Goal: Transaction & Acquisition: Book appointment/travel/reservation

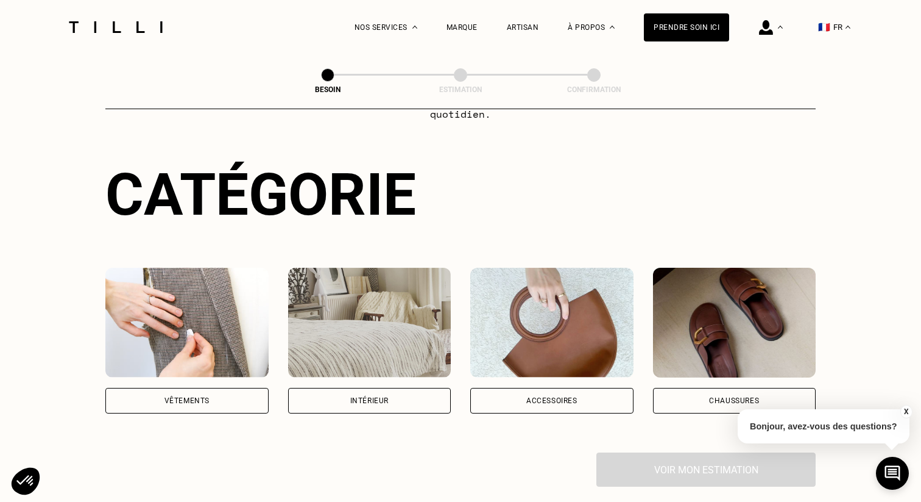
scroll to position [184, 0]
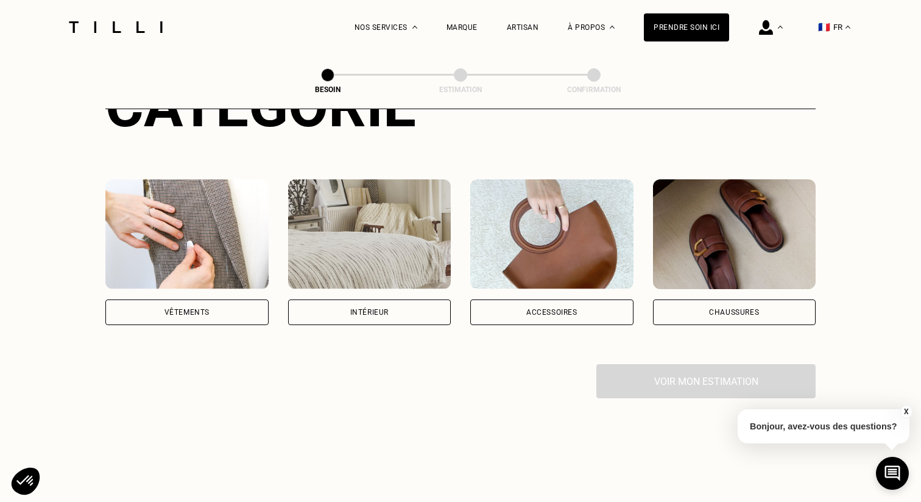
click at [188, 242] on img at bounding box center [186, 234] width 163 height 110
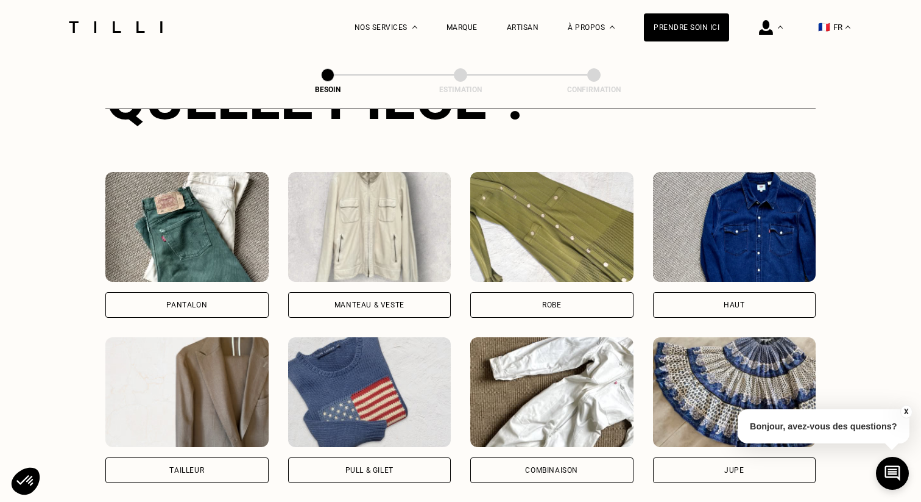
scroll to position [578, 0]
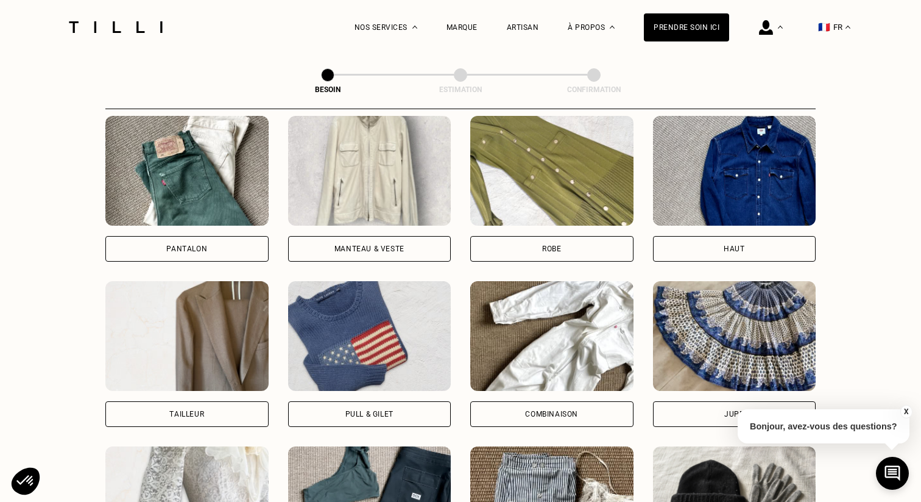
click at [387, 175] on img at bounding box center [369, 171] width 163 height 110
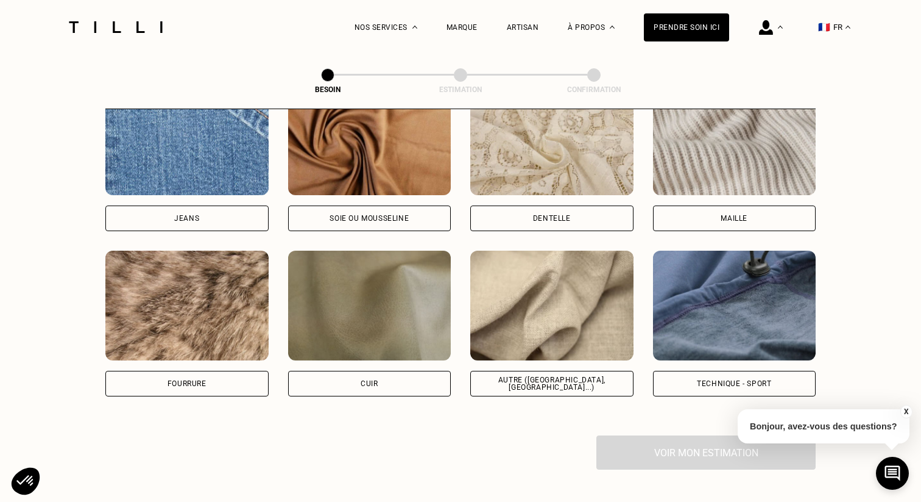
scroll to position [1382, 0]
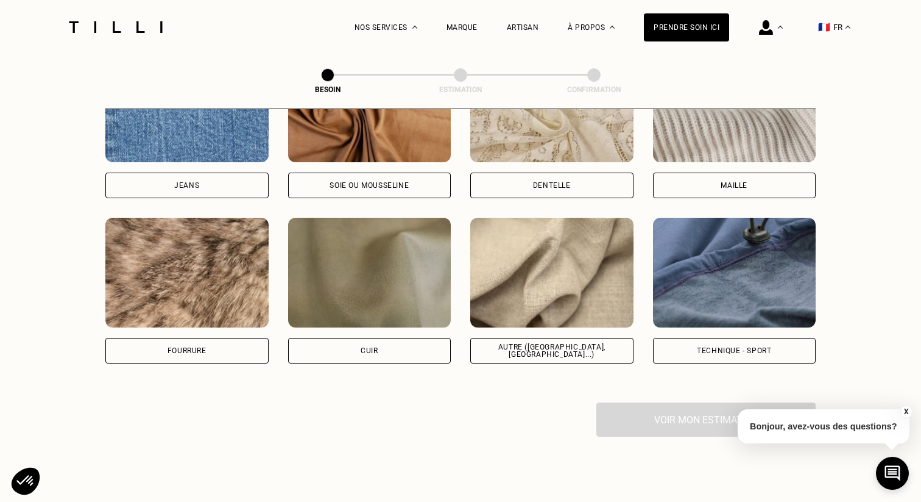
click at [730, 232] on img at bounding box center [734, 273] width 163 height 110
select select "FR"
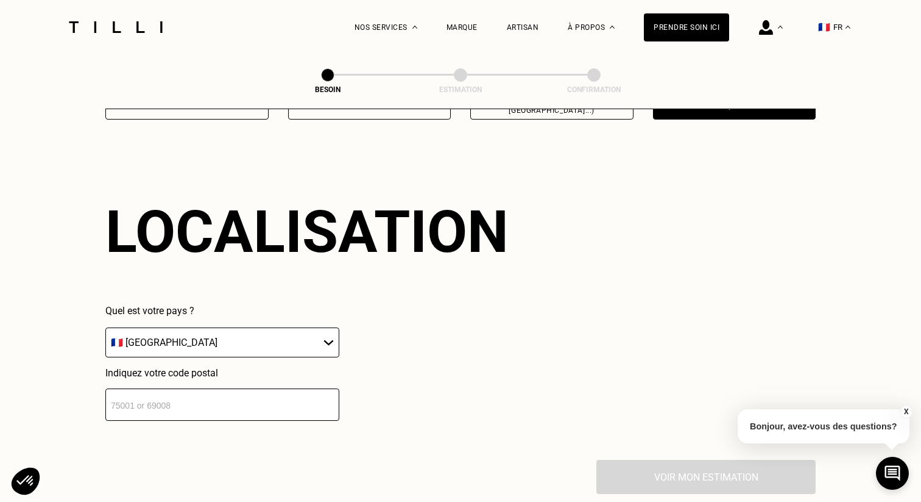
scroll to position [1634, 0]
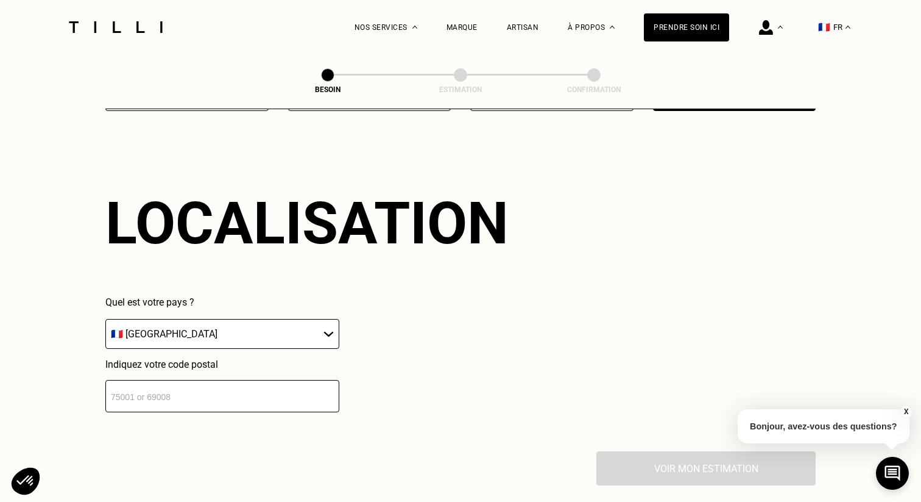
click at [227, 380] on input "number" at bounding box center [222, 396] width 234 height 32
type input "92600"
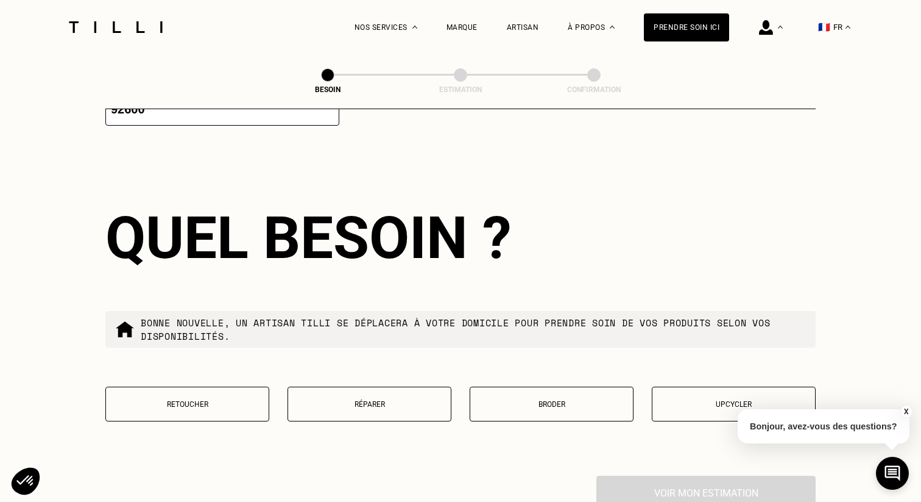
scroll to position [1935, 0]
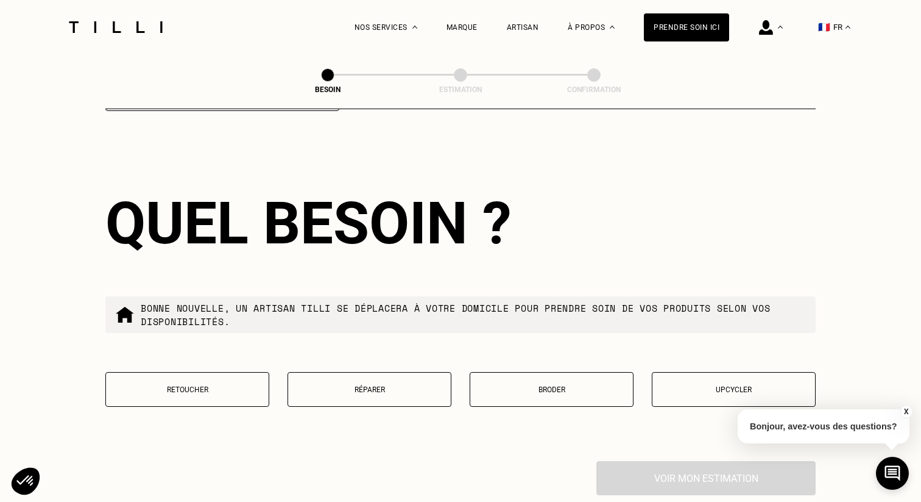
click at [403, 392] on button "Réparer" at bounding box center [370, 389] width 164 height 35
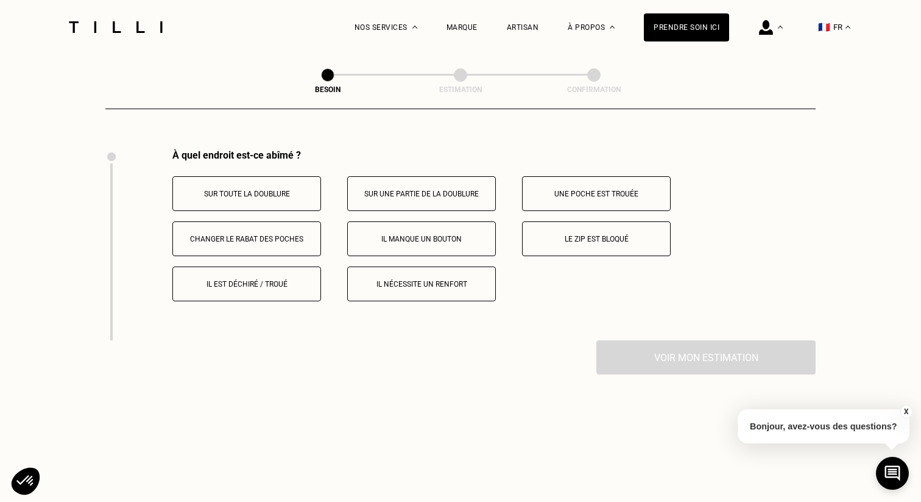
scroll to position [2247, 0]
click at [604, 232] on button "Le zip est bloqué" at bounding box center [596, 238] width 149 height 35
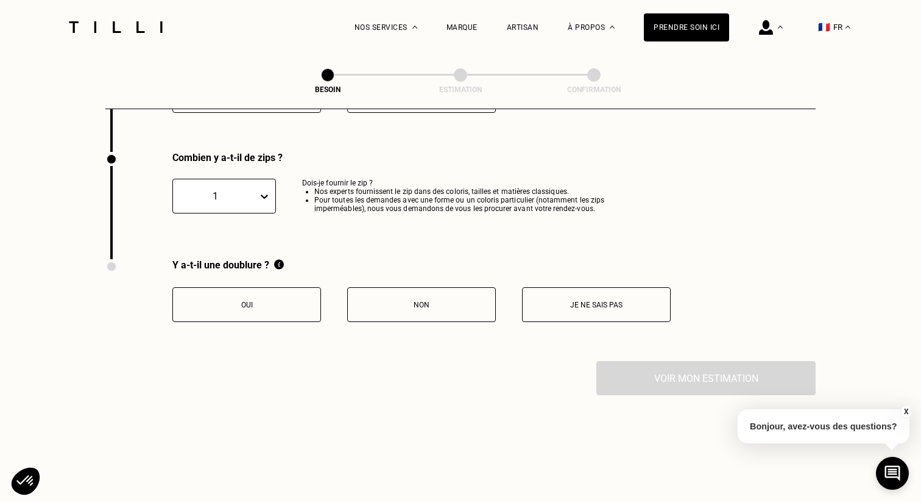
scroll to position [2438, 0]
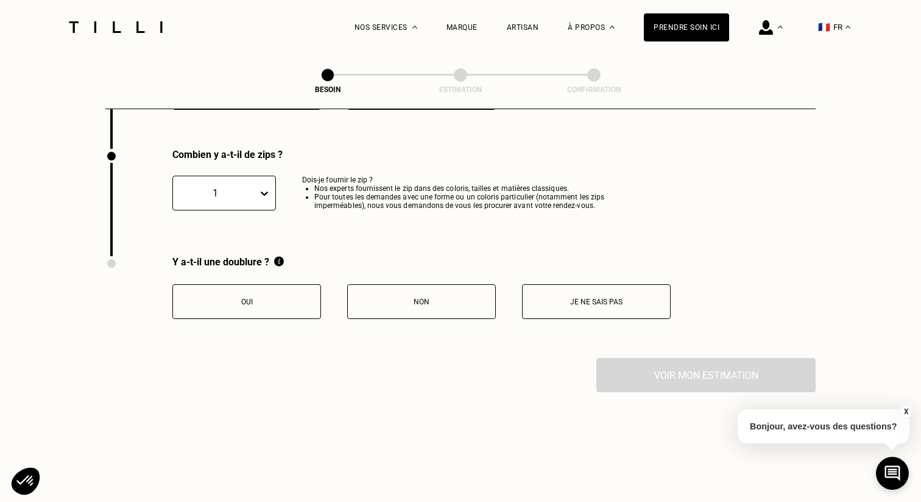
click at [581, 297] on p "Je ne sais pas" at bounding box center [596, 301] width 135 height 9
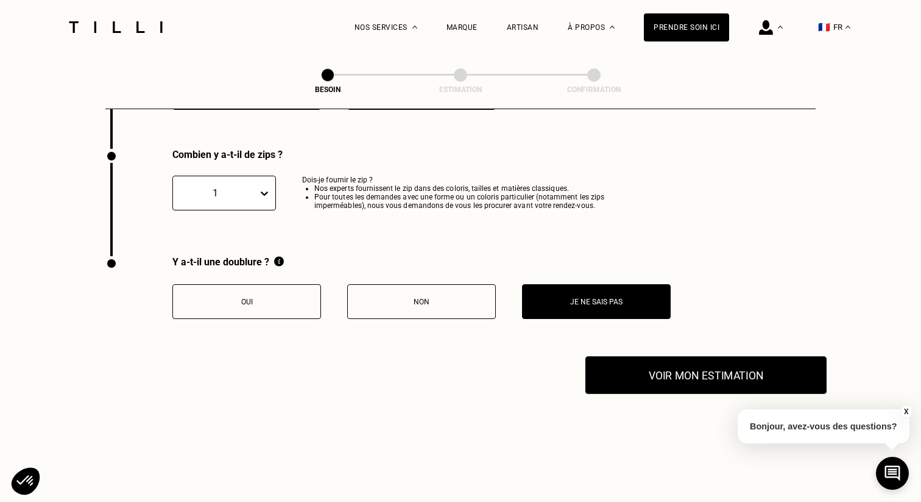
click at [697, 374] on button "Voir mon estimation" at bounding box center [706, 375] width 241 height 38
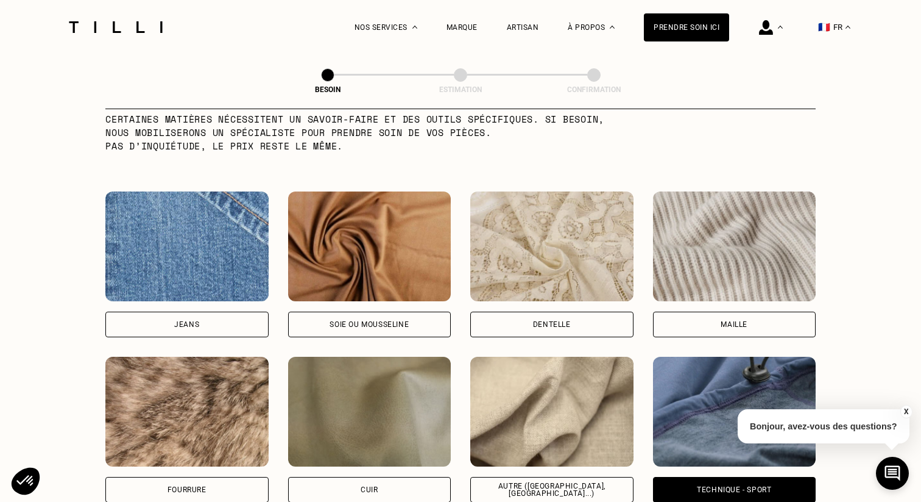
scroll to position [1309, 0]
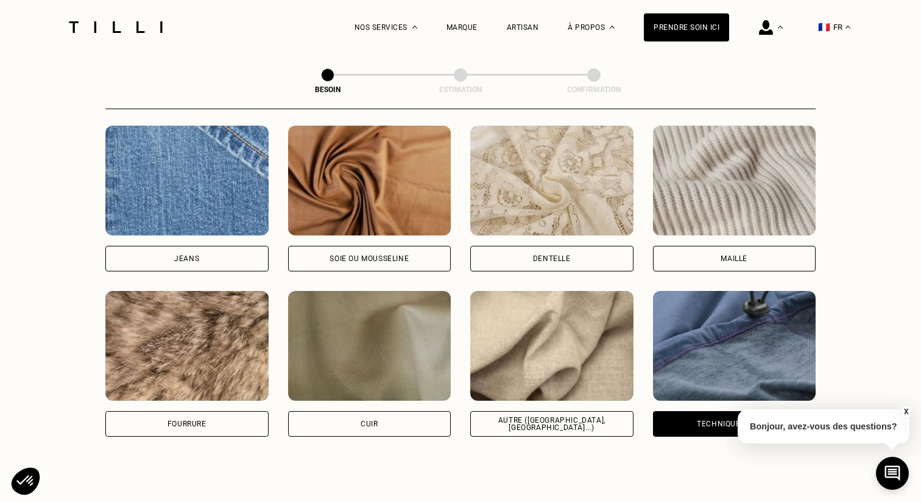
click at [535, 324] on img at bounding box center [551, 346] width 163 height 110
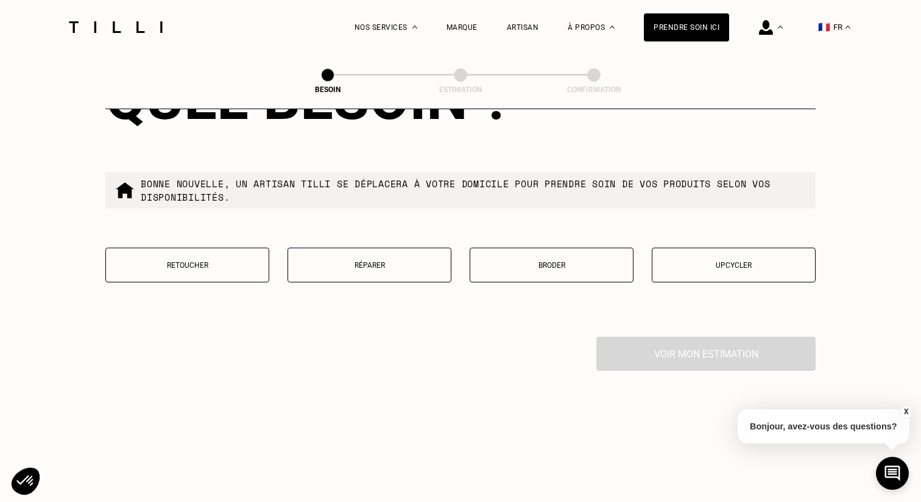
click at [400, 261] on p "Réparer" at bounding box center [369, 265] width 151 height 9
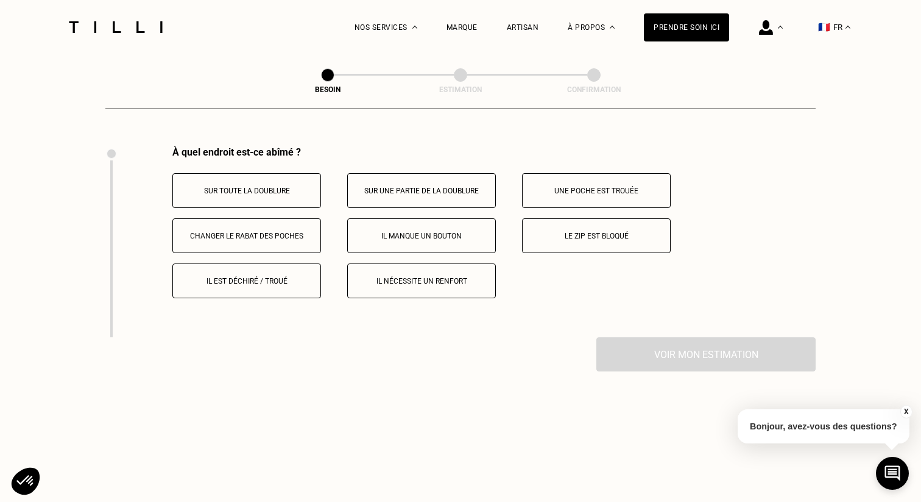
scroll to position [2253, 0]
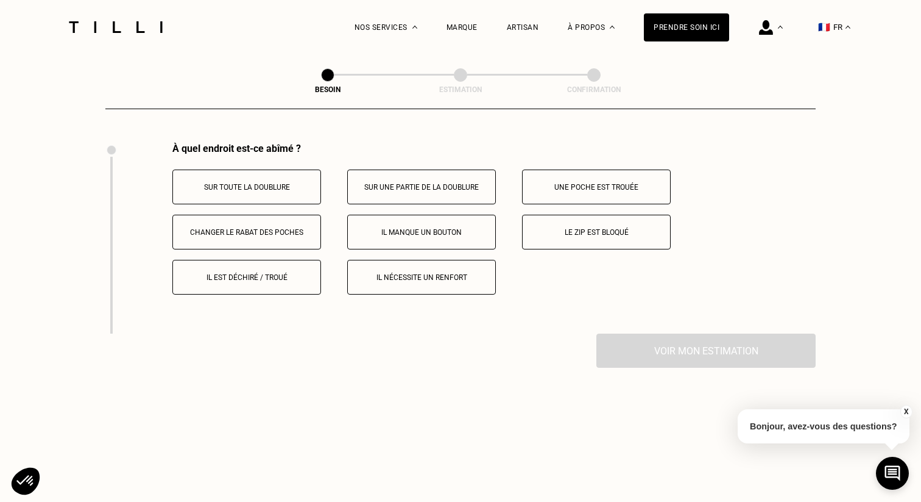
click at [648, 228] on p "Le zip est bloqué" at bounding box center [596, 232] width 135 height 9
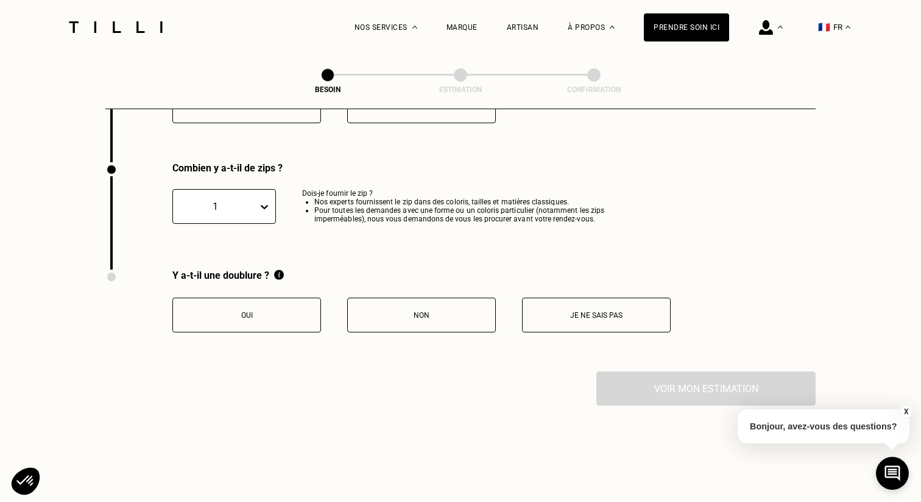
scroll to position [2438, 0]
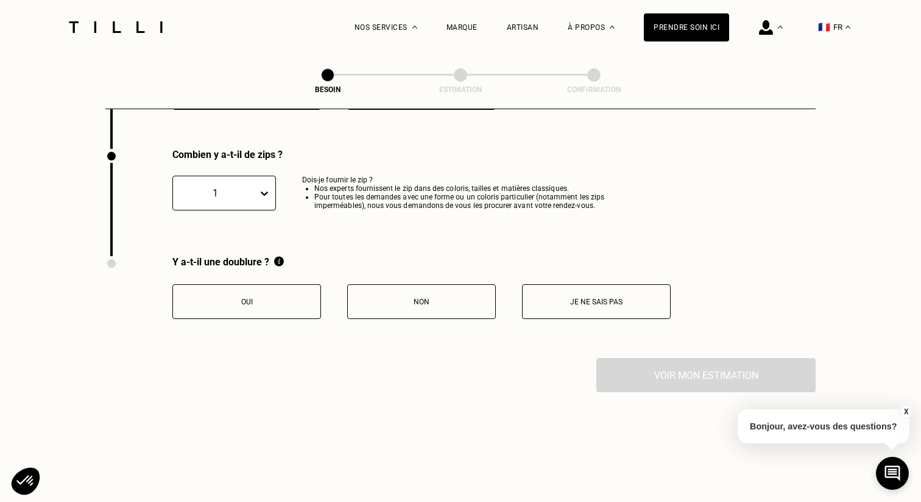
click at [414, 303] on button "Non" at bounding box center [421, 301] width 149 height 35
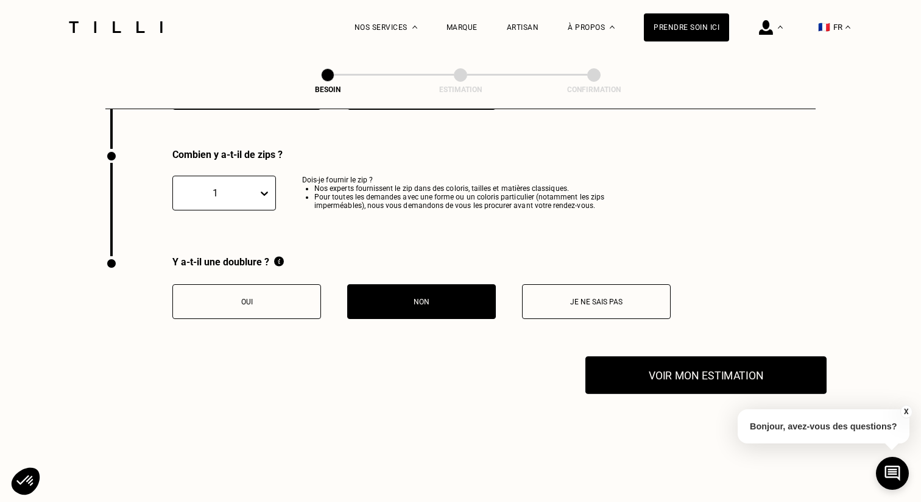
click at [697, 366] on button "Voir mon estimation" at bounding box center [706, 375] width 241 height 38
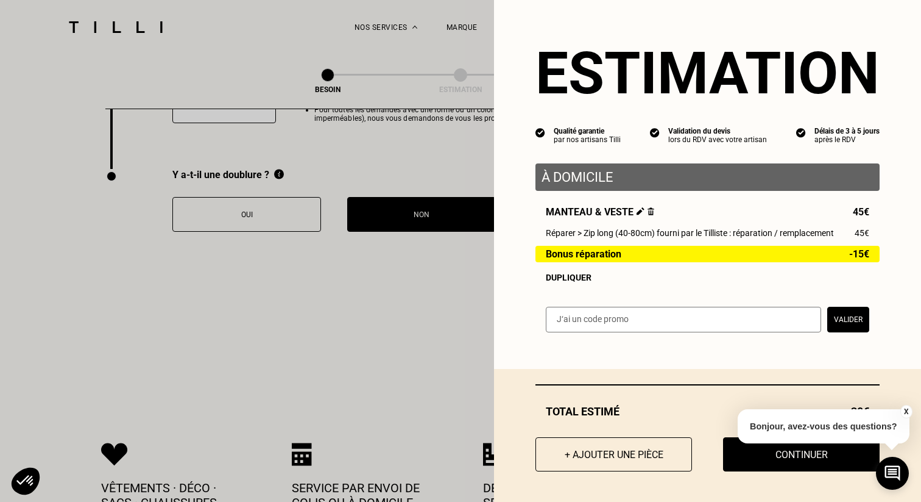
scroll to position [2576, 0]
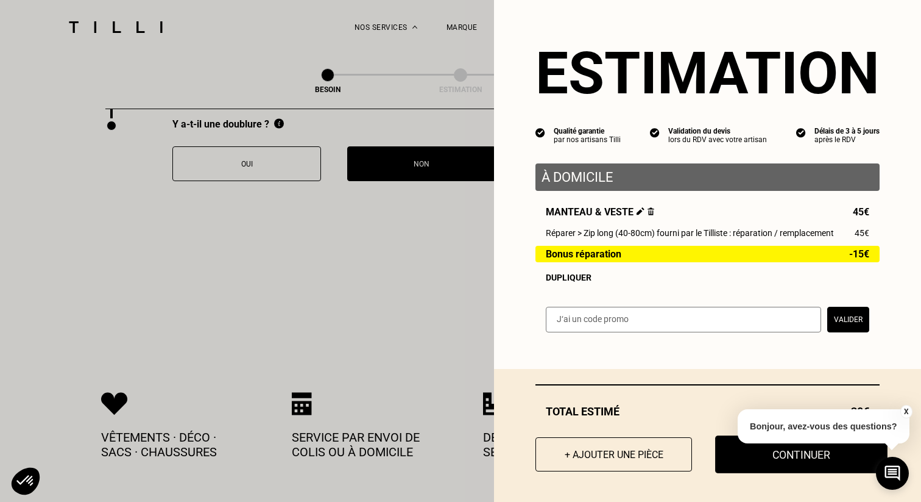
click at [834, 464] on button "Continuer" at bounding box center [801, 454] width 172 height 38
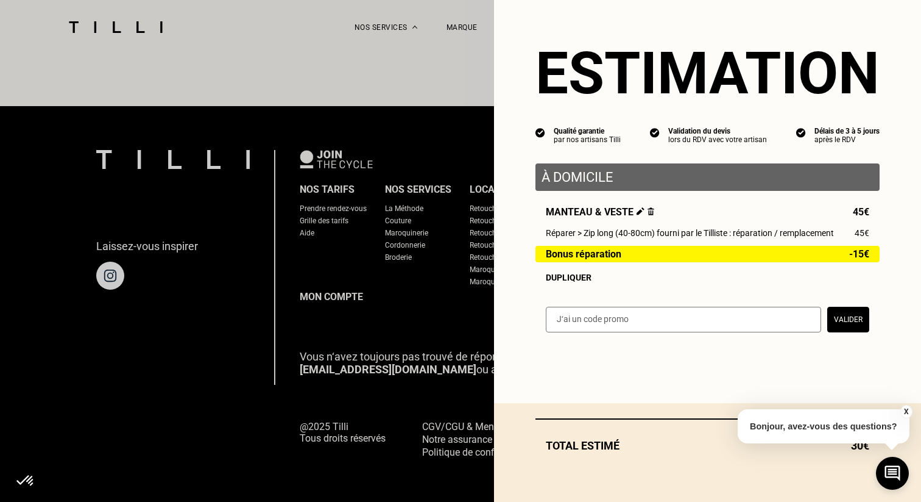
scroll to position [730, 0]
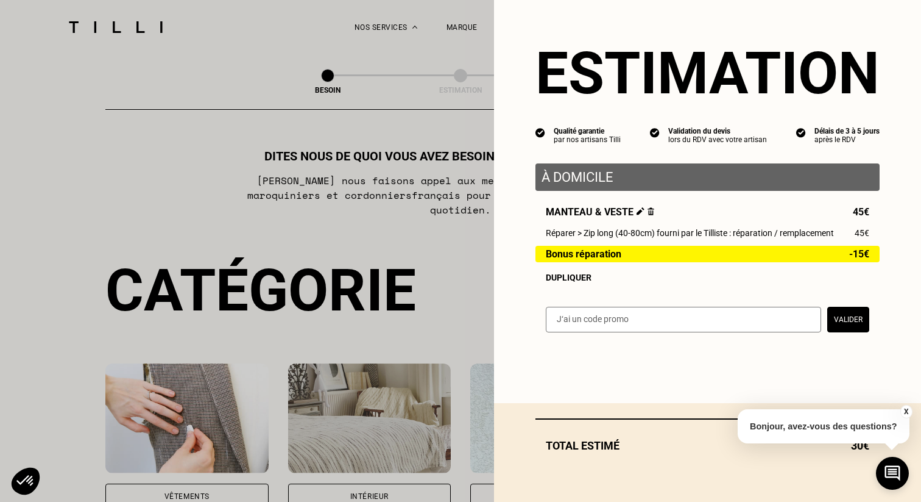
select select "FR"
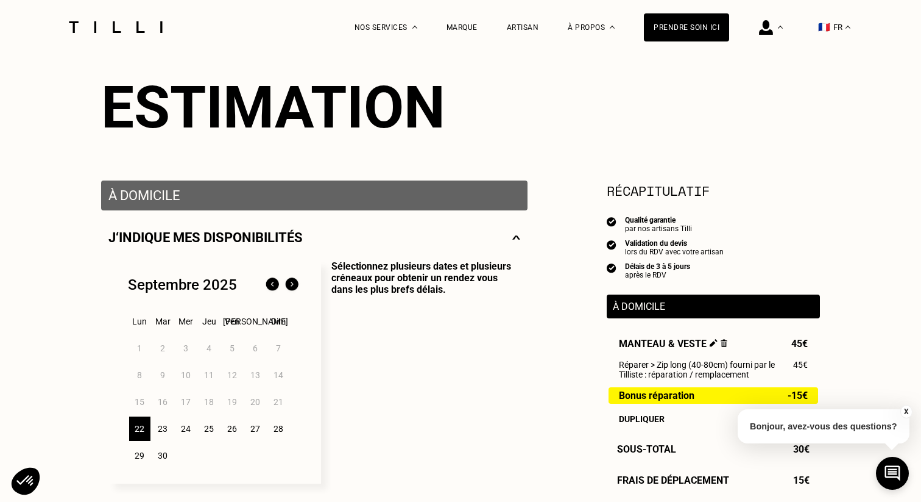
scroll to position [244, 0]
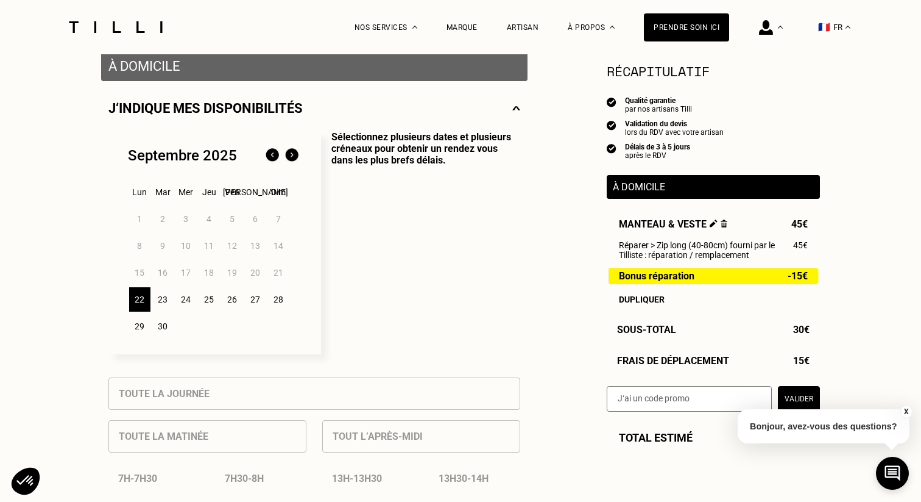
click at [297, 155] on img at bounding box center [291, 155] width 19 height 19
click at [184, 250] on div "8" at bounding box center [185, 245] width 21 height 24
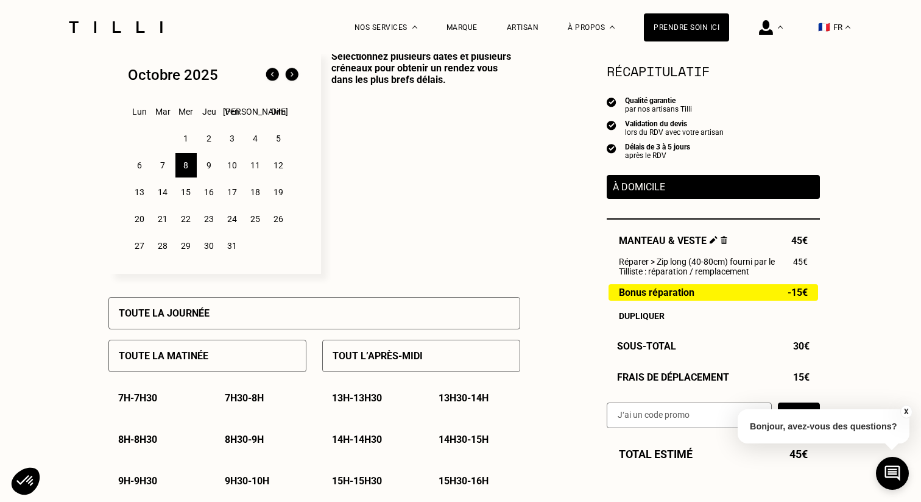
scroll to position [350, 0]
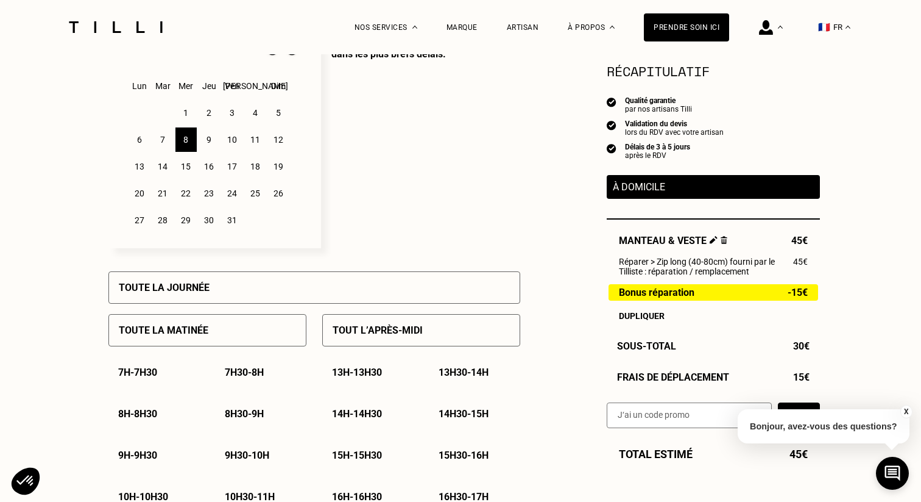
click at [365, 341] on div "Tout l’après-midi" at bounding box center [421, 330] width 198 height 32
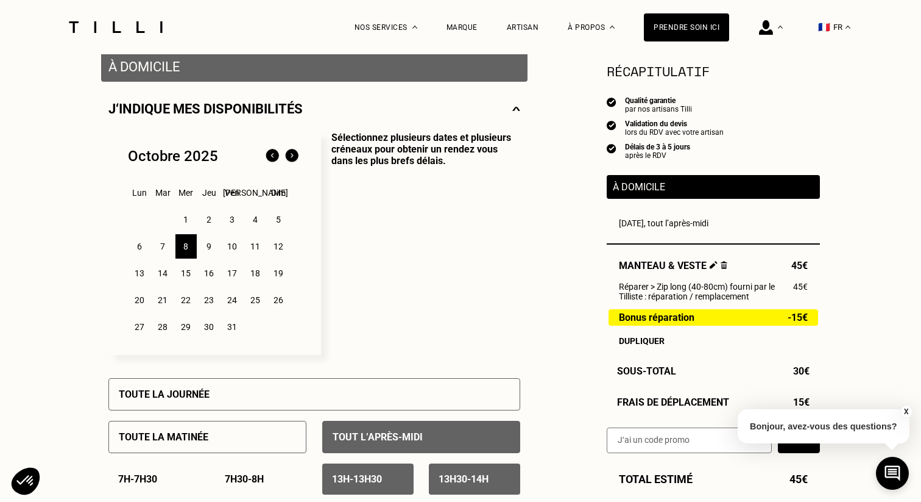
scroll to position [0, 0]
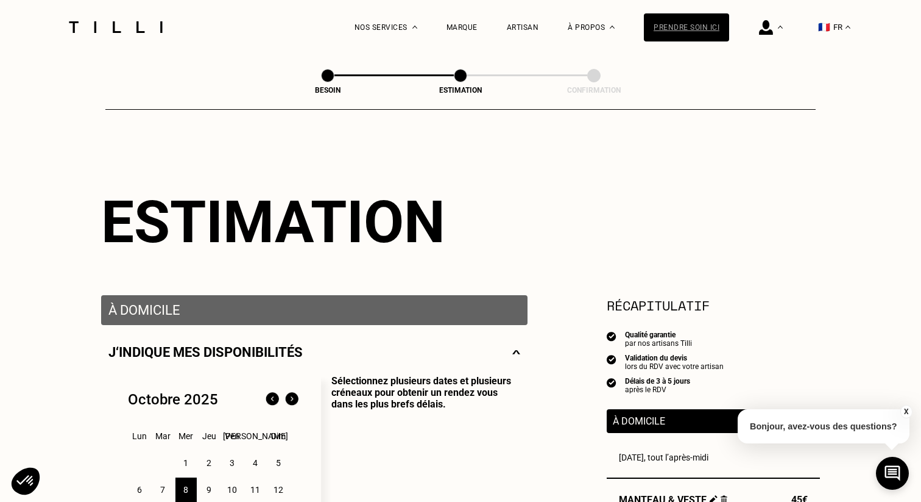
click at [670, 29] on div "Prendre soin ici" at bounding box center [686, 27] width 85 height 28
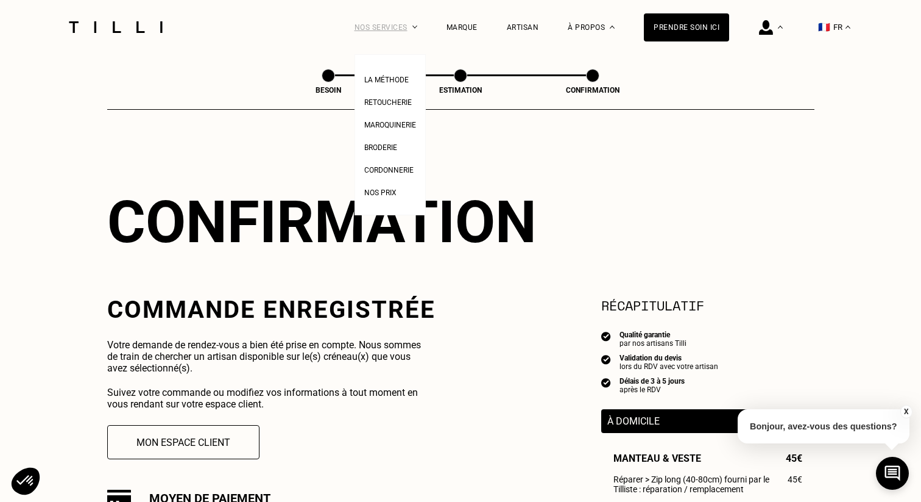
click at [395, 23] on div "Nos services" at bounding box center [386, 27] width 63 height 54
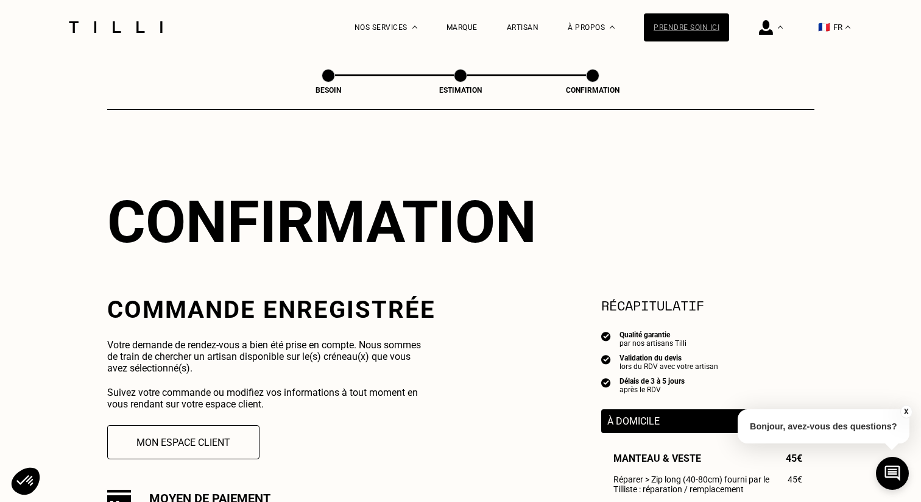
click at [679, 30] on div "Prendre soin ici" at bounding box center [686, 27] width 85 height 28
click at [183, 437] on button "Mon espace client" at bounding box center [183, 442] width 168 height 38
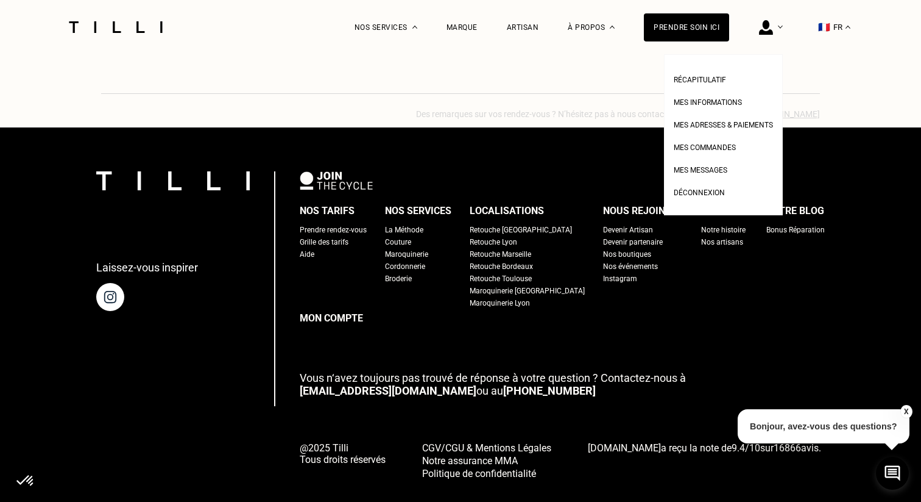
click at [768, 26] on img at bounding box center [766, 27] width 14 height 15
click at [727, 104] on span "Mes informations" at bounding box center [708, 102] width 68 height 9
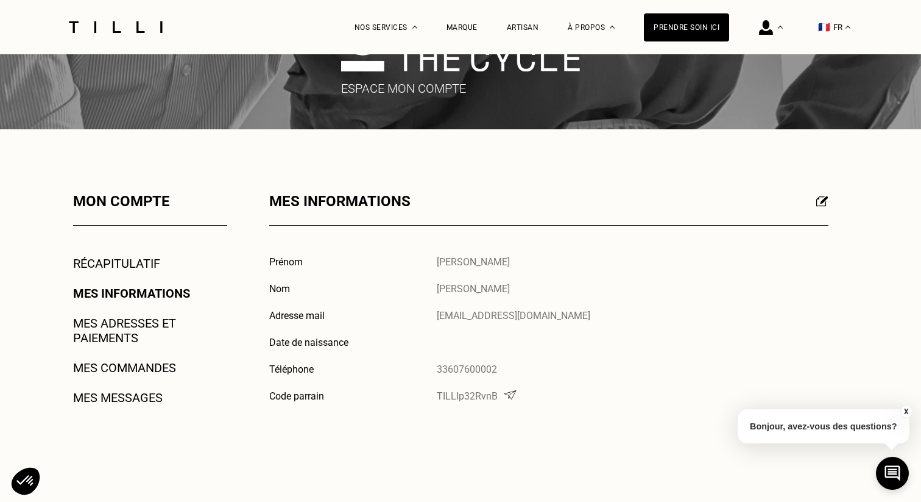
scroll to position [116, 0]
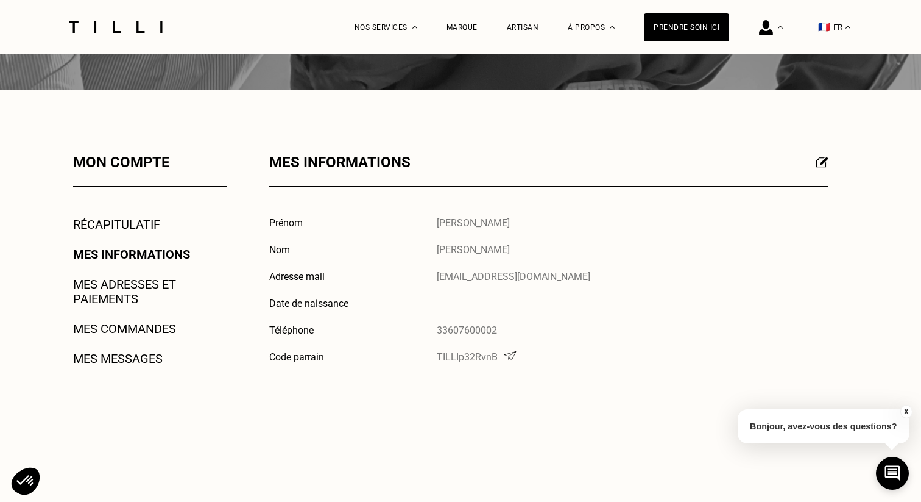
click at [141, 285] on link "Mes adresses et paiements" at bounding box center [150, 291] width 154 height 29
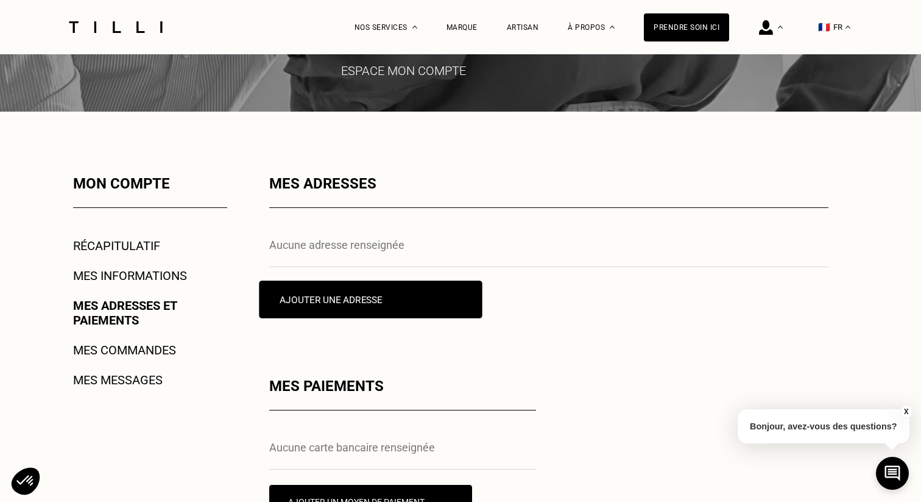
scroll to position [194, 0]
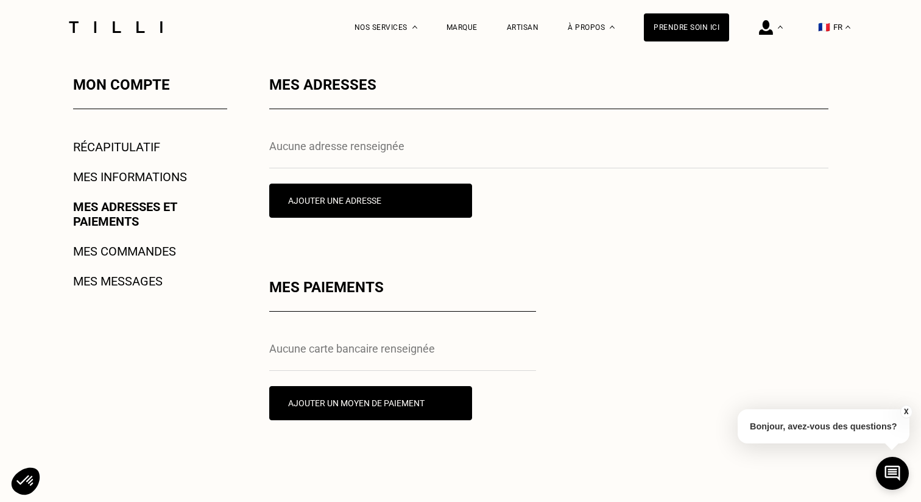
click at [124, 251] on link "Mes commandes" at bounding box center [124, 251] width 103 height 15
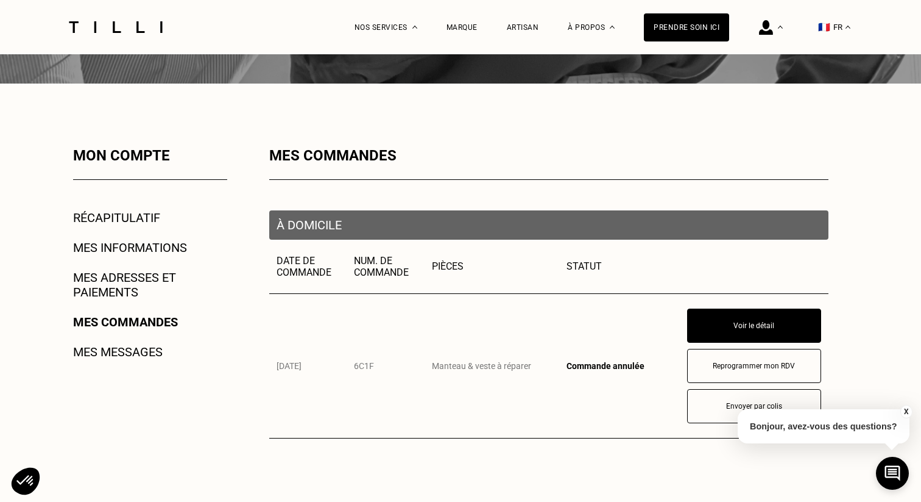
scroll to position [143, 0]
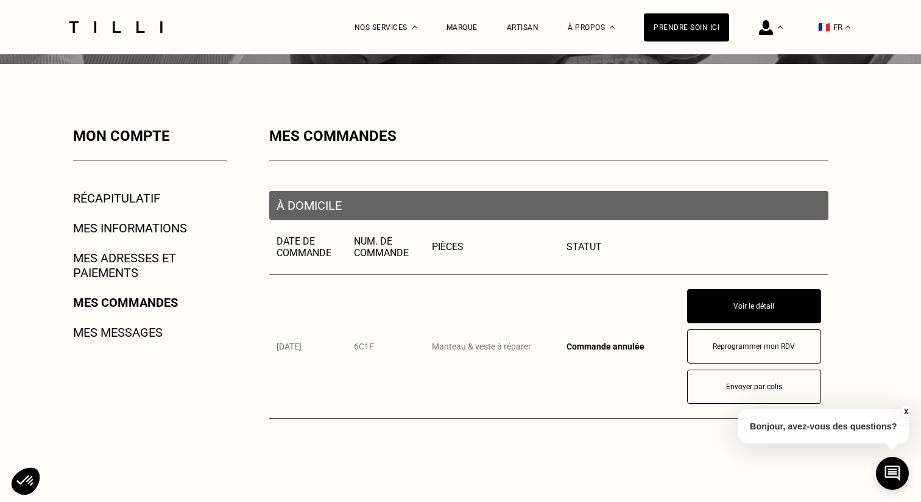
click at [141, 331] on link "Mes messages" at bounding box center [118, 332] width 90 height 15
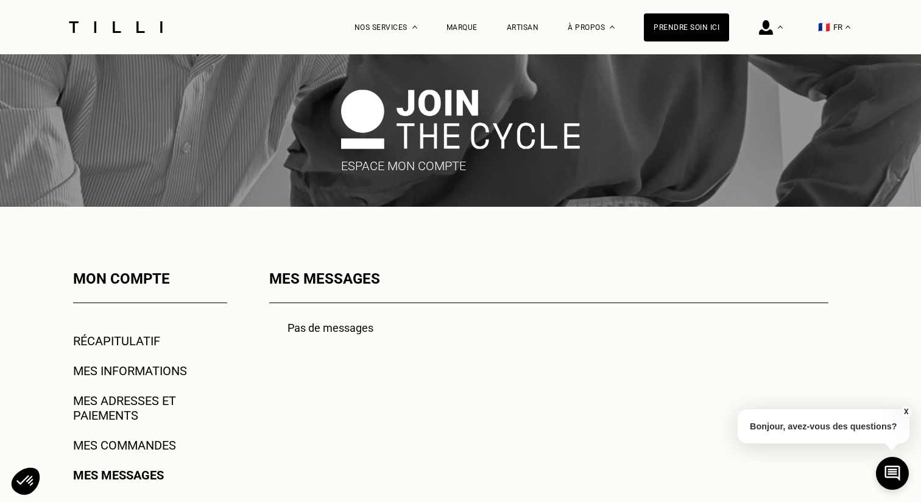
click at [395, 308] on div "Mes messages Pas de messages" at bounding box center [548, 496] width 559 height 452
click at [691, 26] on div "Prendre soin ici" at bounding box center [686, 27] width 85 height 28
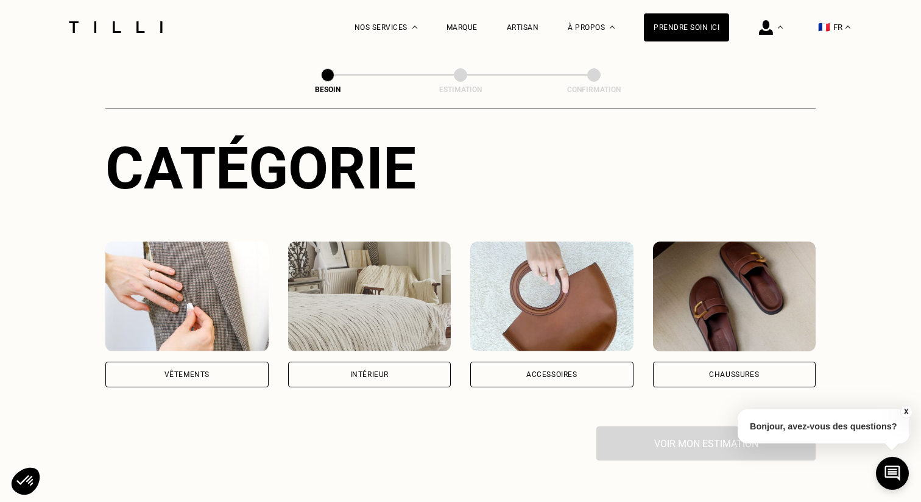
scroll to position [251, 0]
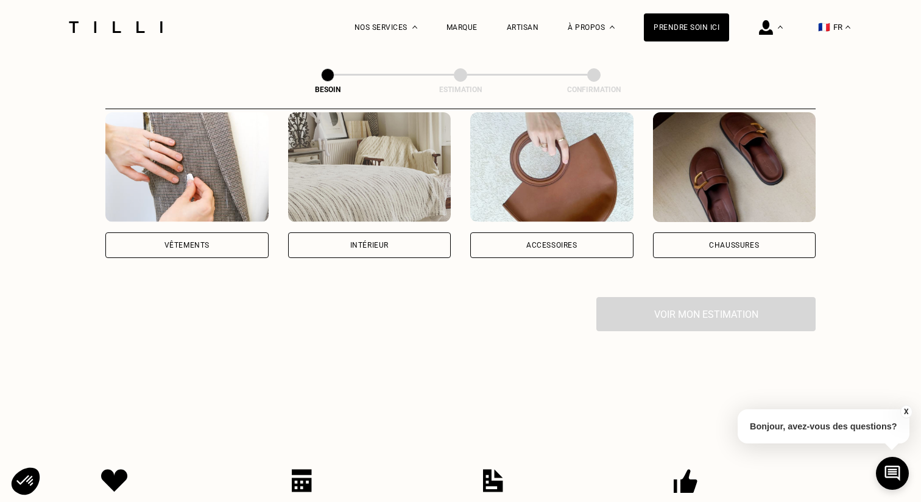
click at [216, 204] on img at bounding box center [186, 167] width 163 height 110
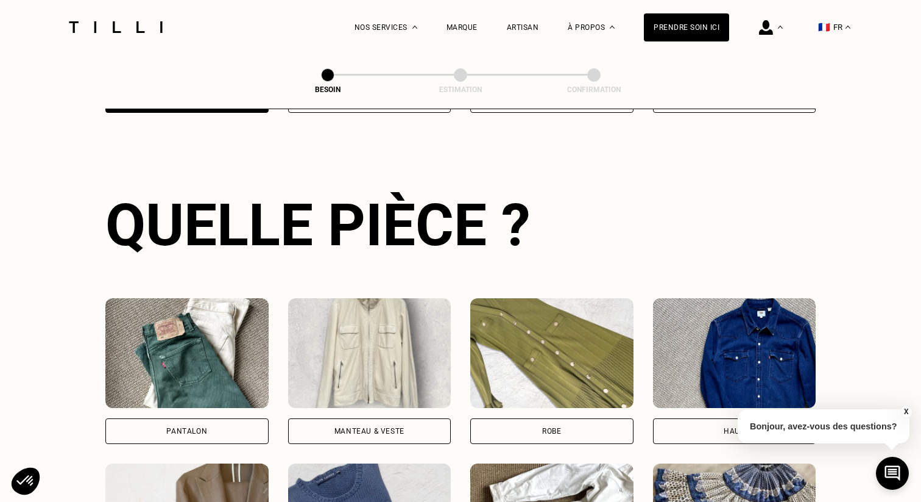
scroll to position [397, 0]
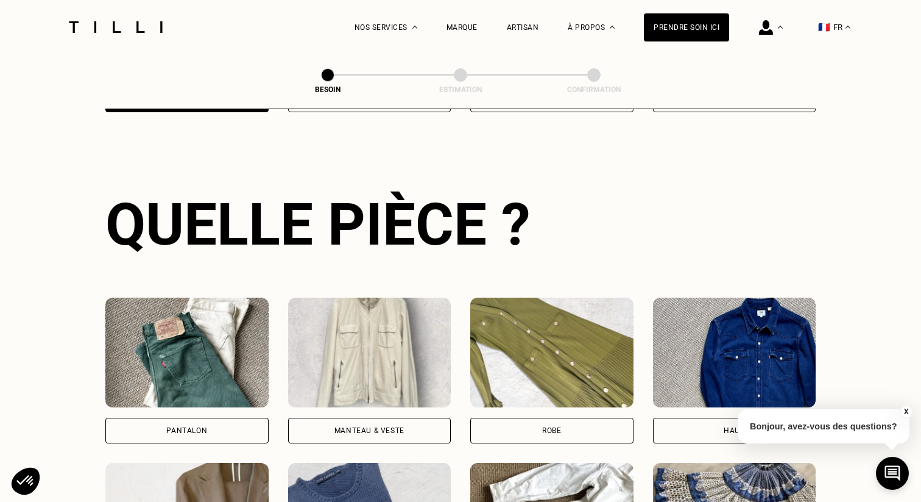
click at [386, 417] on div "Manteau & Veste" at bounding box center [369, 430] width 163 height 26
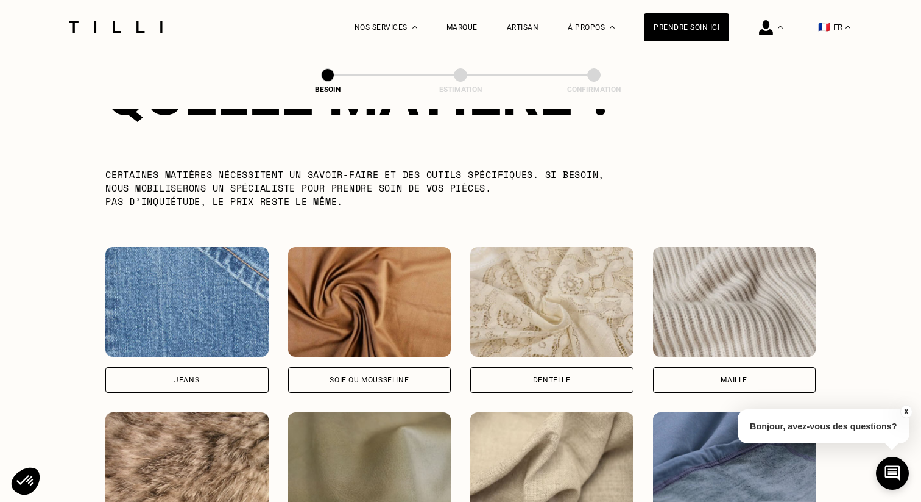
scroll to position [1322, 0]
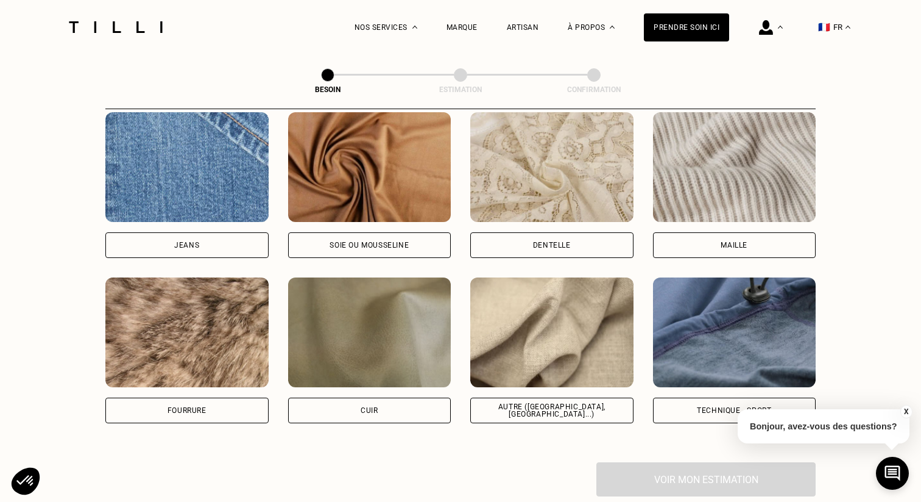
click at [548, 324] on img at bounding box center [551, 332] width 163 height 110
select select "FR"
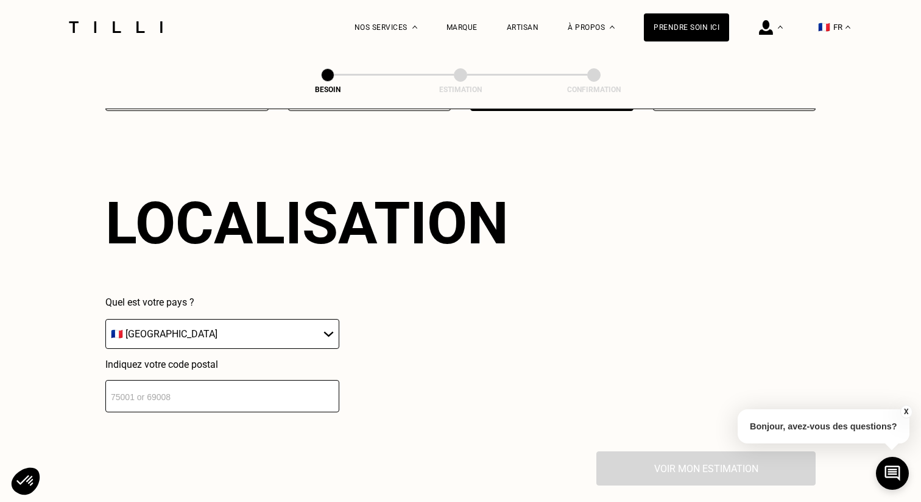
scroll to position [1634, 0]
click at [291, 392] on input "number" at bounding box center [222, 396] width 234 height 32
type input "75008"
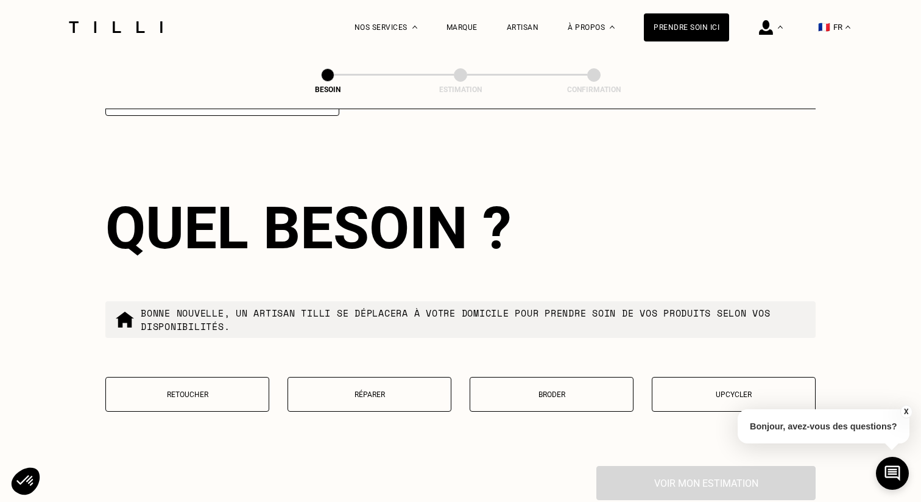
scroll to position [1935, 0]
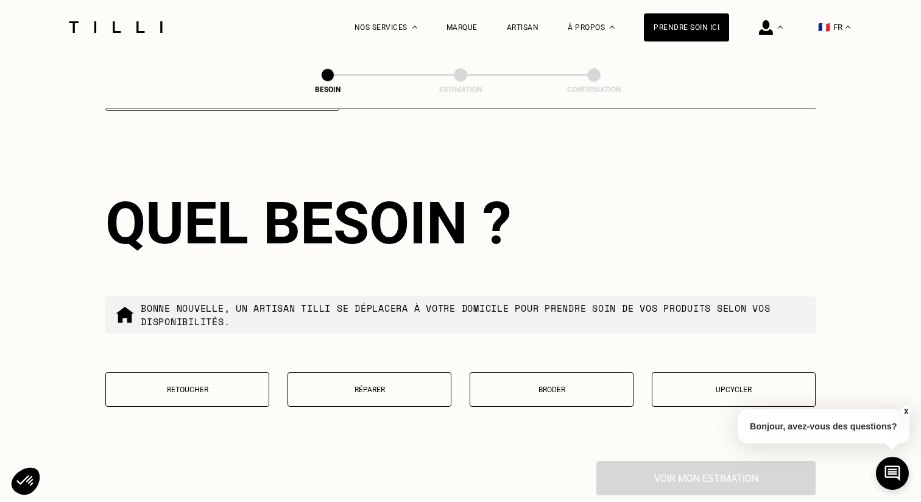
click at [402, 385] on p "Réparer" at bounding box center [369, 389] width 151 height 9
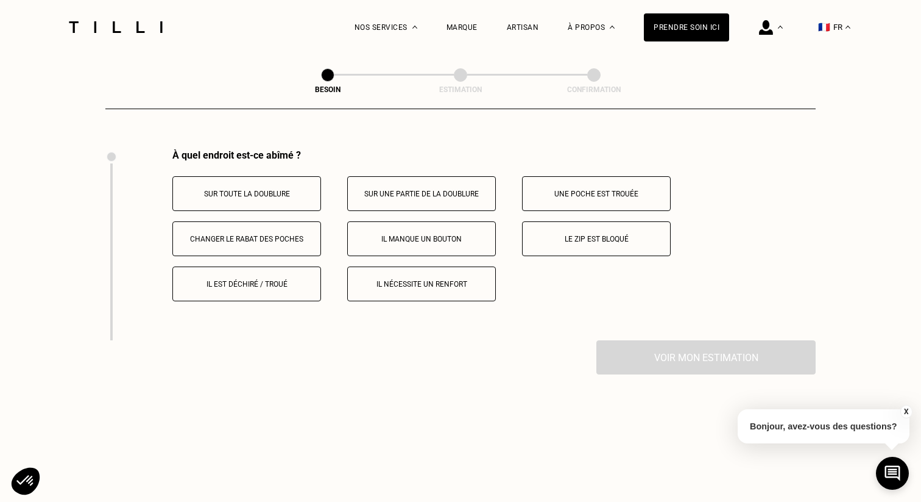
scroll to position [2247, 0]
click at [556, 234] on p "Le zip est bloqué" at bounding box center [596, 238] width 135 height 9
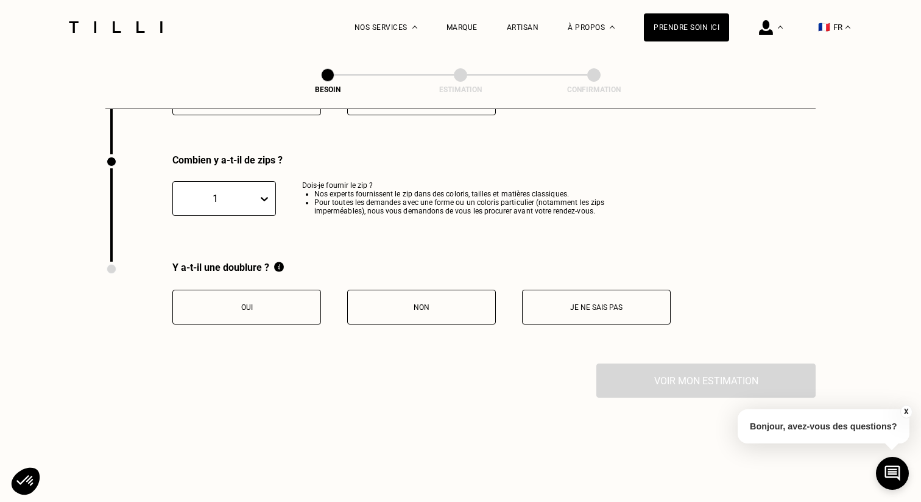
scroll to position [2438, 0]
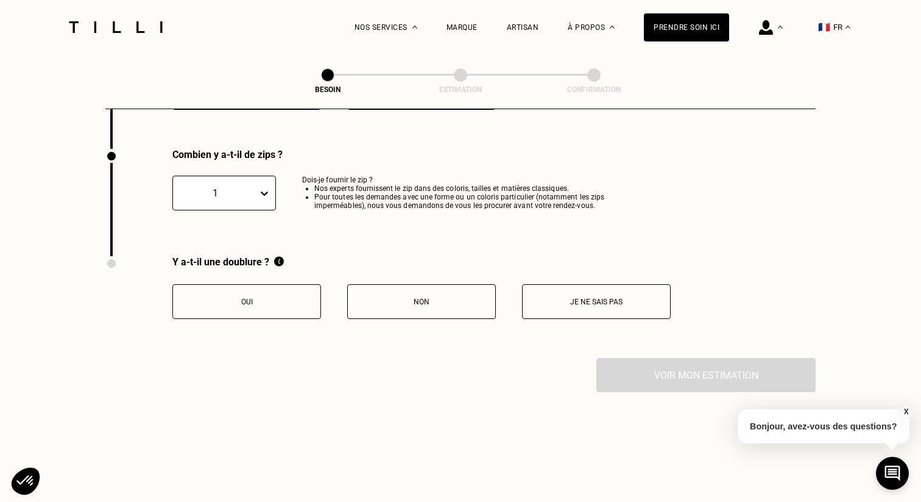
click at [436, 297] on p "Non" at bounding box center [421, 301] width 135 height 9
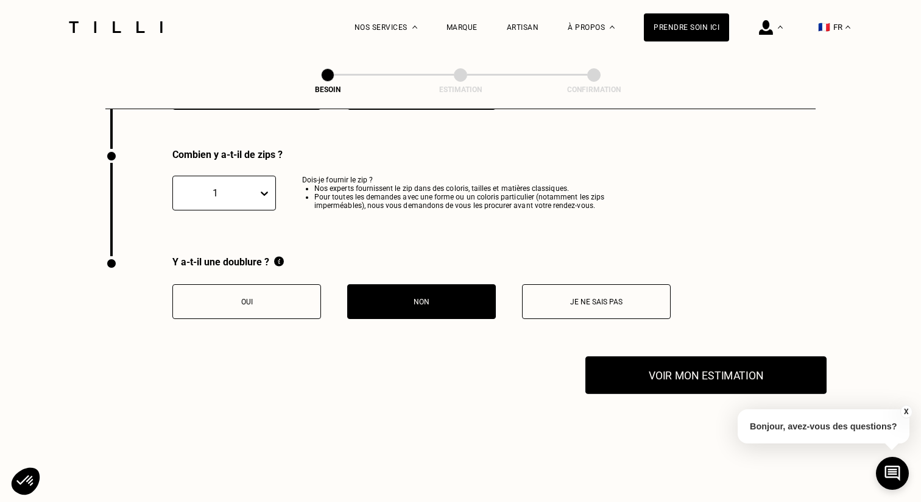
click at [678, 356] on button "Voir mon estimation" at bounding box center [706, 375] width 241 height 38
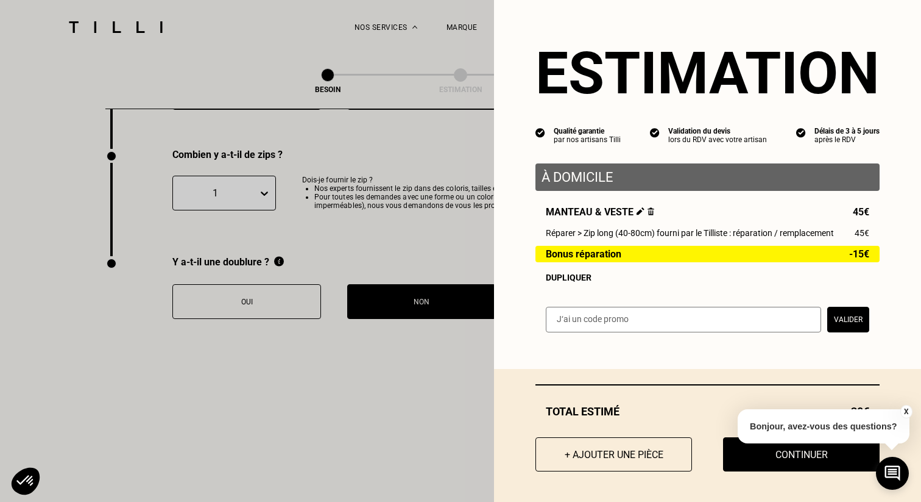
scroll to position [2457, 0]
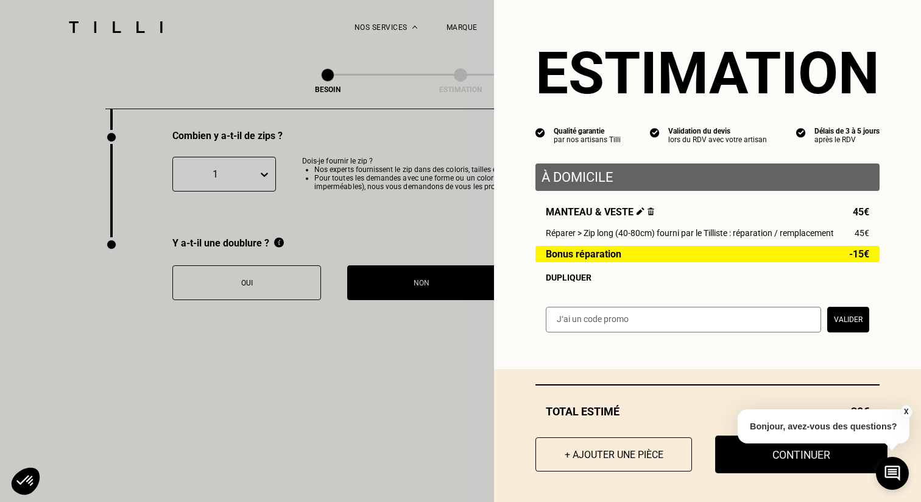
click at [806, 454] on button "Continuer" at bounding box center [801, 454] width 172 height 38
select select "FR"
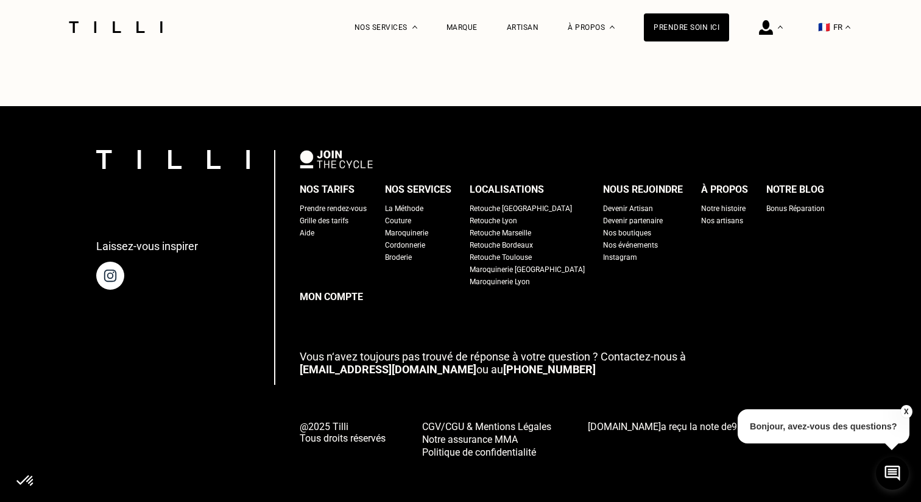
type input "06 07 60 00 02"
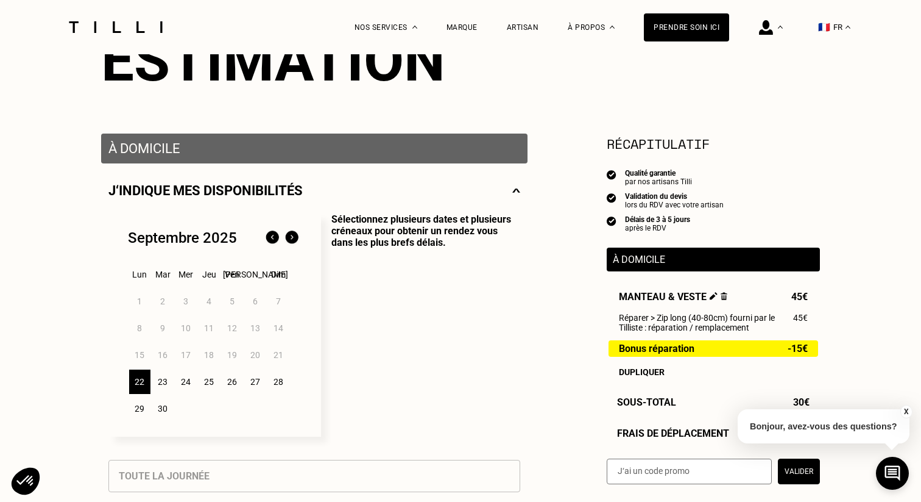
scroll to position [168, 0]
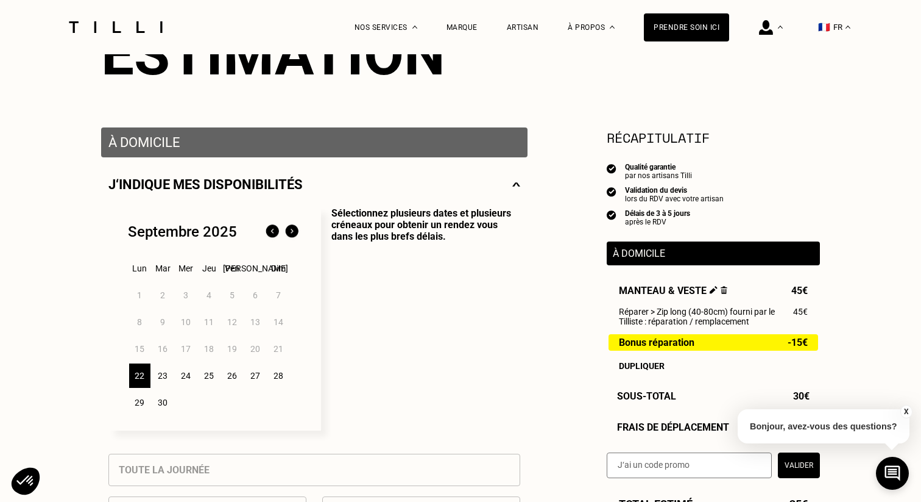
click at [284, 230] on img at bounding box center [291, 231] width 19 height 19
click at [184, 327] on div "8" at bounding box center [185, 322] width 21 height 24
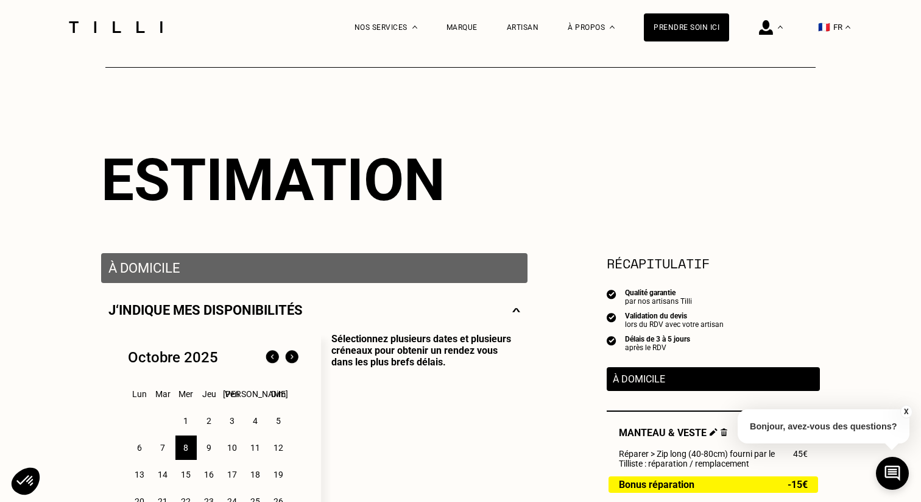
scroll to position [0, 0]
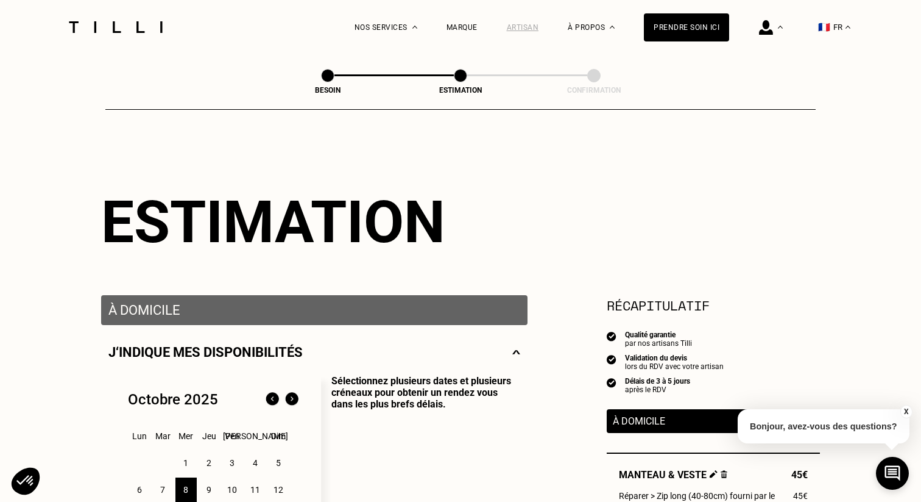
click at [527, 23] on div "Artisan" at bounding box center [523, 27] width 32 height 9
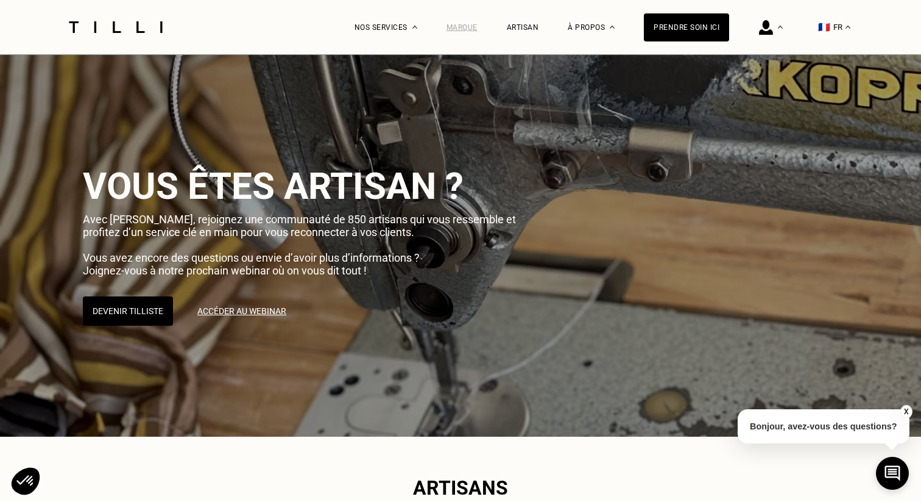
click at [466, 26] on div "Marque" at bounding box center [462, 27] width 31 height 9
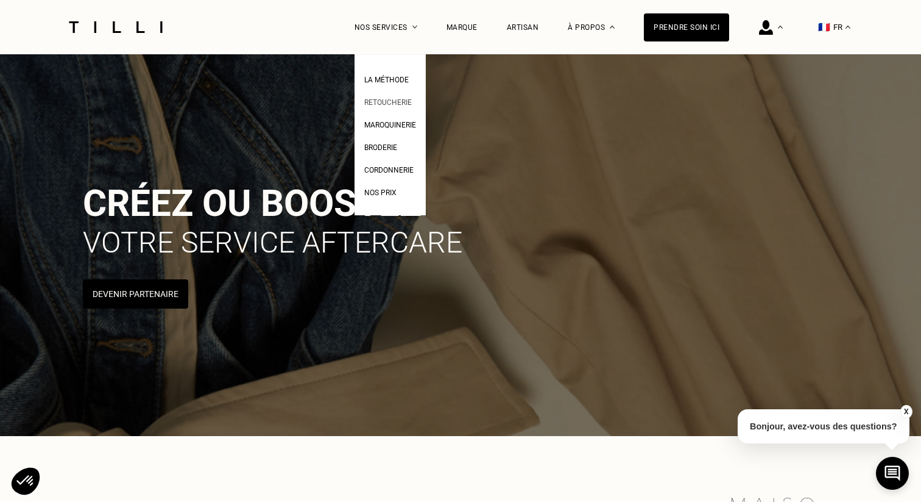
click at [398, 101] on span "Retoucherie" at bounding box center [388, 102] width 48 height 9
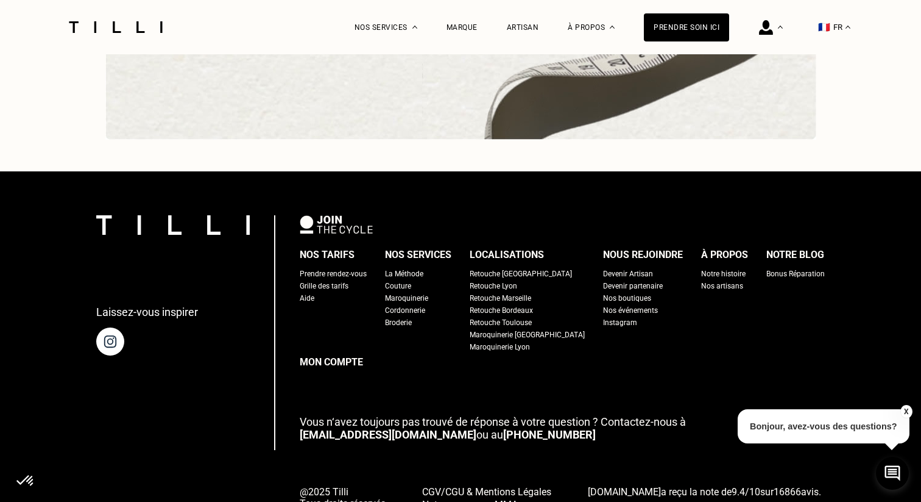
scroll to position [3838, 0]
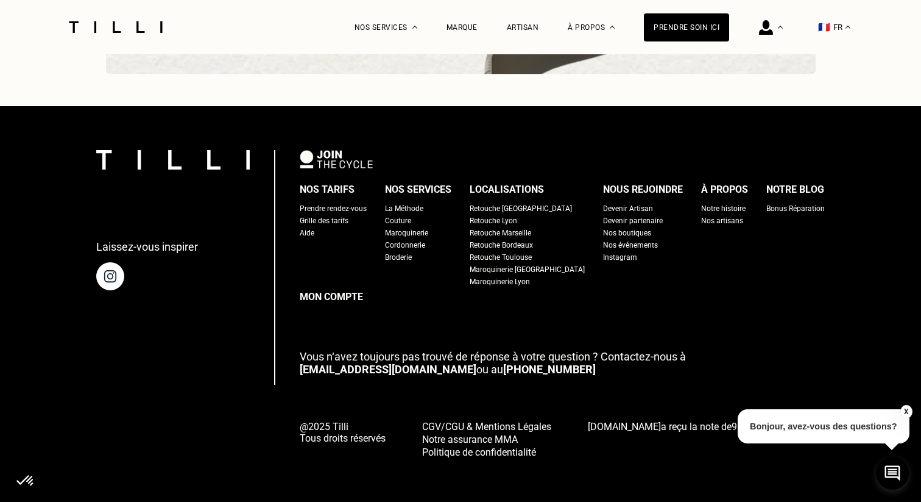
click at [528, 208] on div "Retouche [GEOGRAPHIC_DATA]" at bounding box center [521, 208] width 102 height 12
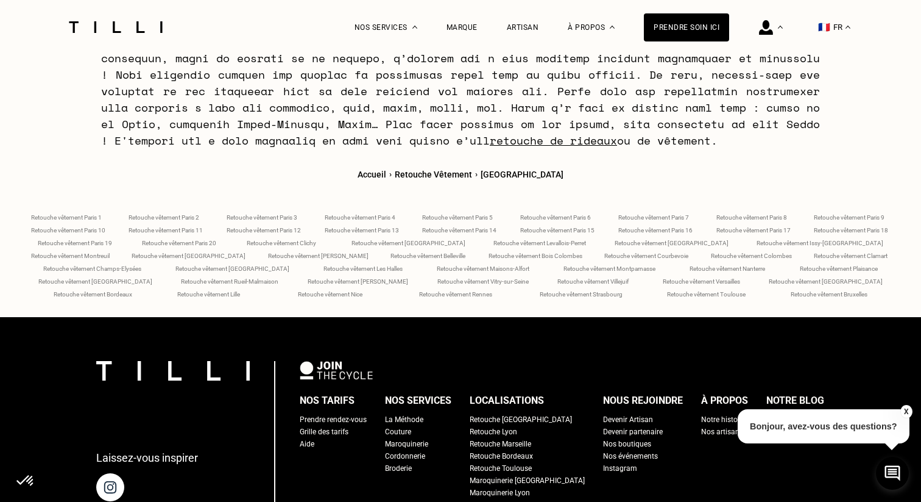
scroll to position [5044, 0]
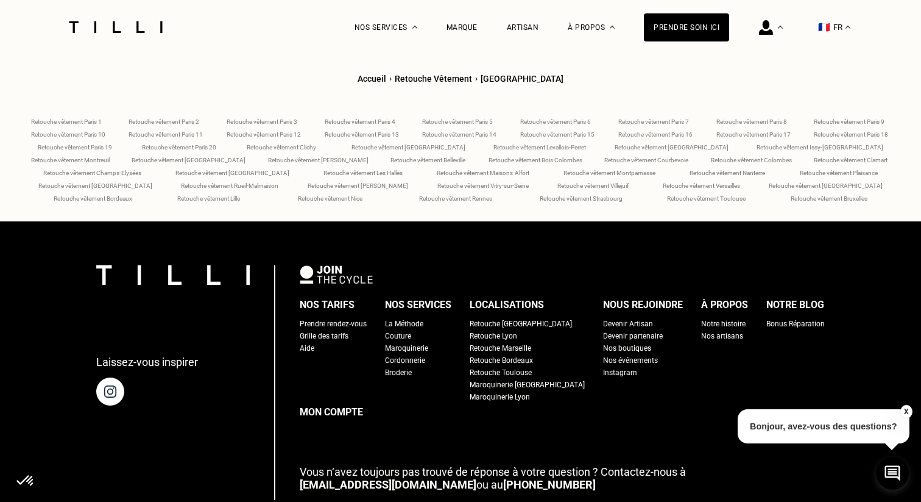
click at [748, 131] on span "Retouche vêtement Paris 17" at bounding box center [754, 134] width 74 height 7
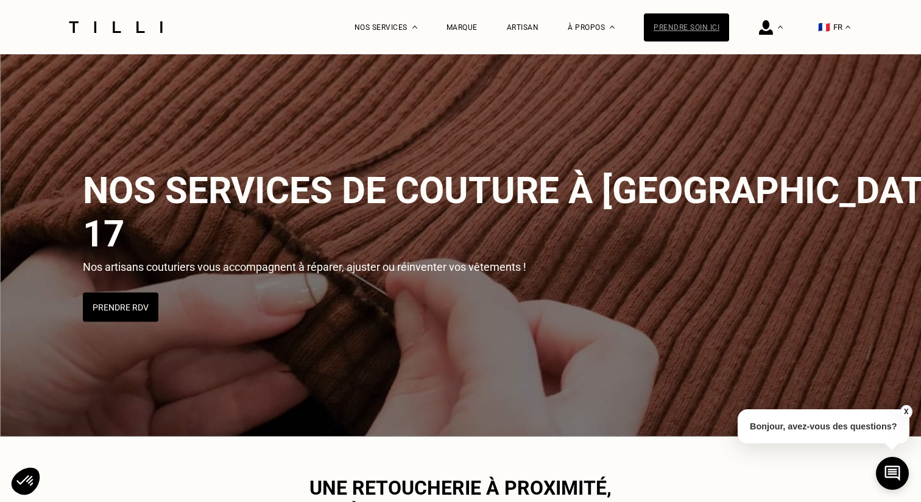
click at [687, 27] on div "Prendre soin ici" at bounding box center [686, 27] width 85 height 28
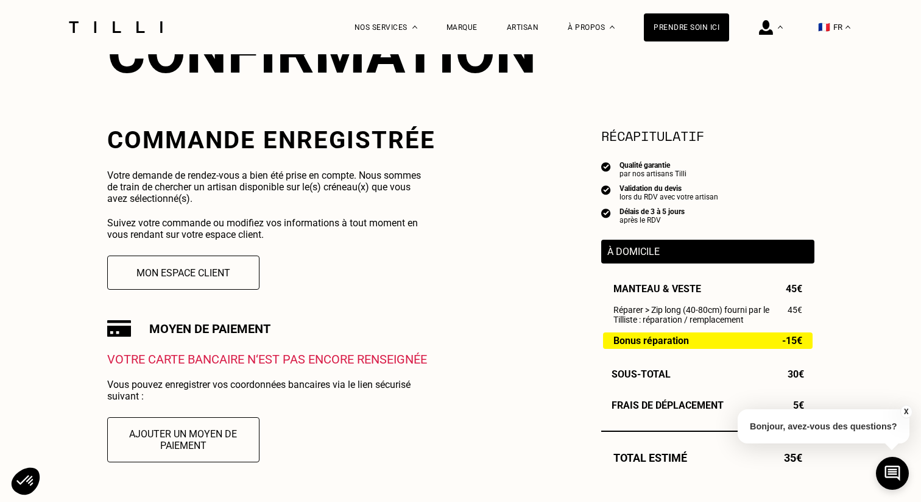
scroll to position [267, 0]
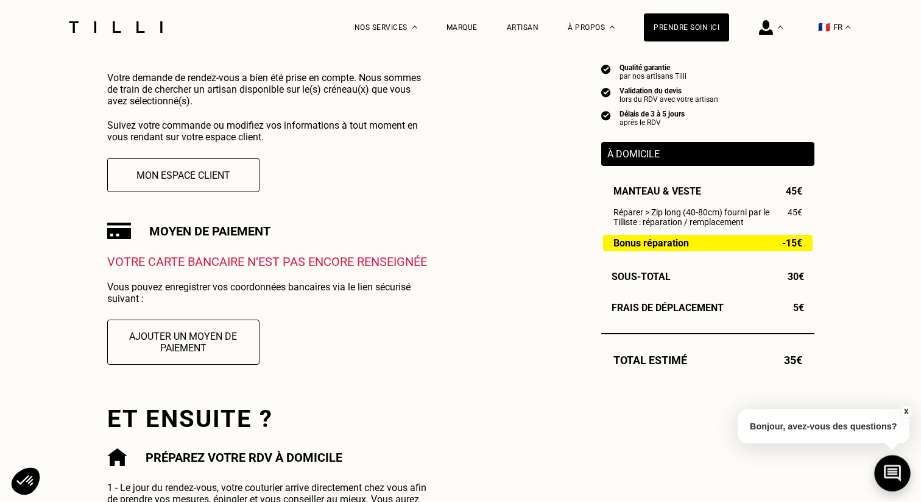
click at [900, 475] on icon at bounding box center [892, 472] width 17 height 17
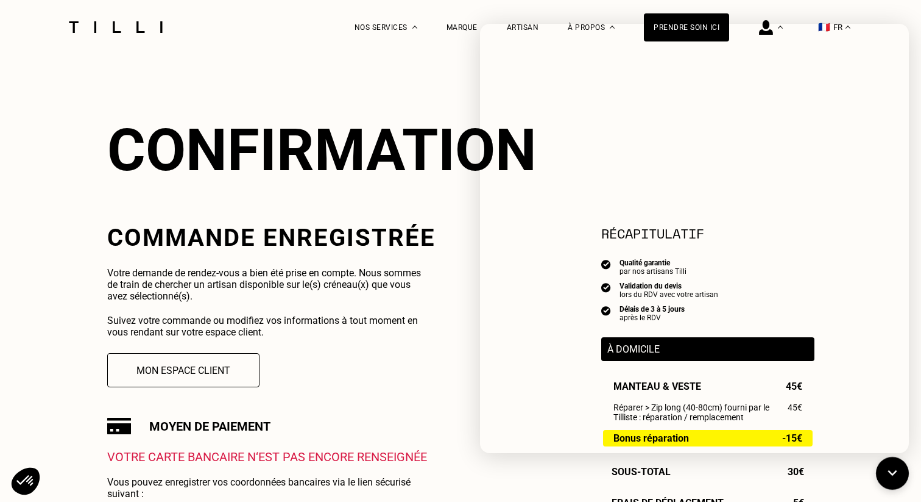
scroll to position [0, 0]
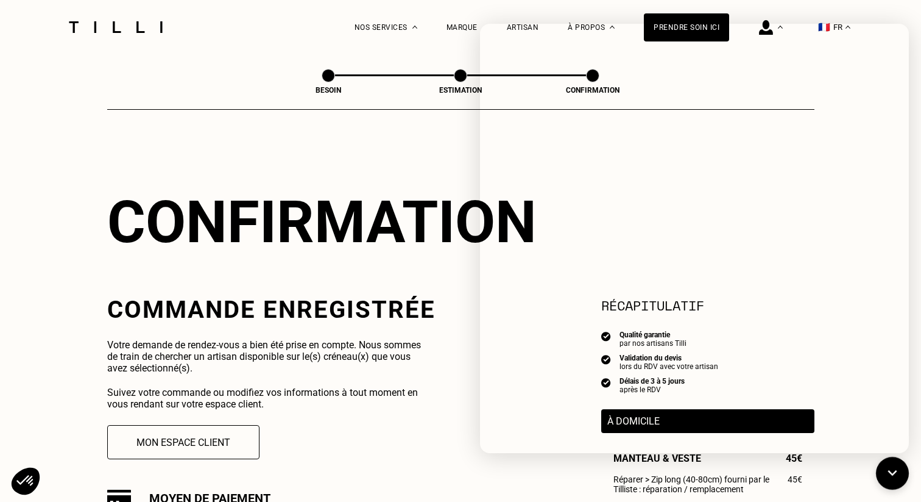
click at [412, 112] on div "Besoin Estimation Confirmation Confirmation Commande enregistrée Votre demande …" at bounding box center [460, 488] width 707 height 868
